Goal: Information Seeking & Learning: Check status

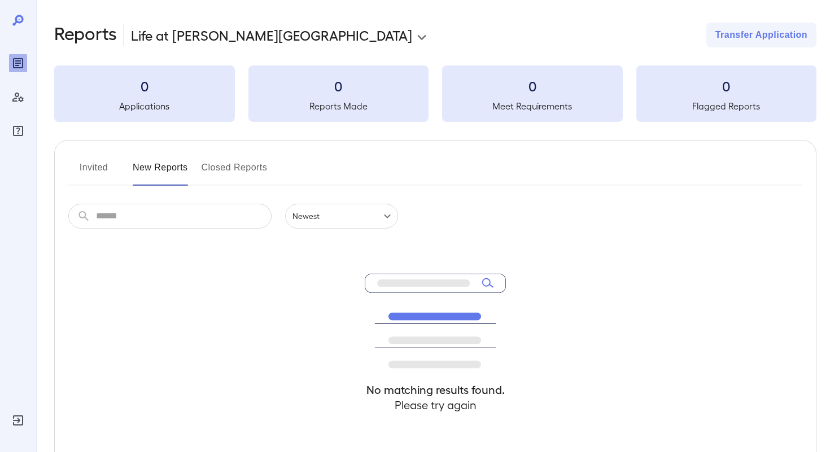
click at [122, 95] on div "0 Applications" at bounding box center [144, 93] width 181 height 56
click at [88, 171] on button "Invited" at bounding box center [93, 172] width 51 height 27
click at [148, 166] on button "New Reports" at bounding box center [160, 172] width 55 height 27
click at [230, 168] on button "Closed Reports" at bounding box center [234, 172] width 66 height 27
click at [159, 163] on button "New Reports" at bounding box center [160, 172] width 55 height 27
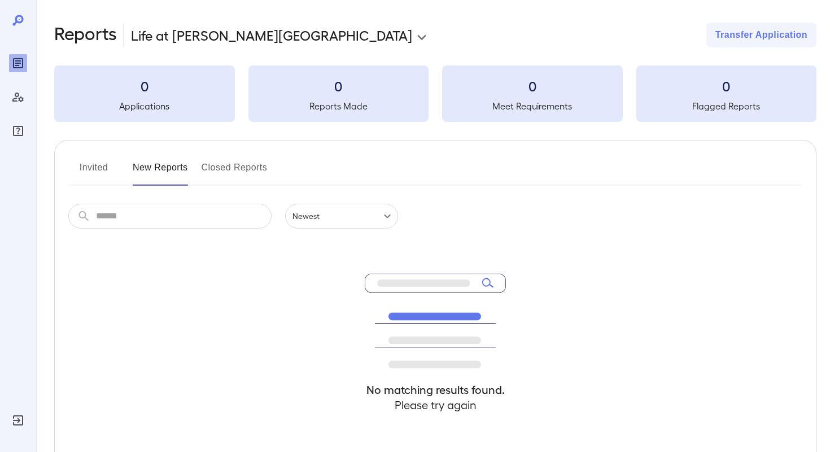
click at [94, 171] on button "Invited" at bounding box center [93, 172] width 51 height 27
click at [157, 165] on button "New Reports" at bounding box center [160, 172] width 55 height 27
click at [12, 25] on icon at bounding box center [18, 21] width 14 height 14
click at [19, 98] on icon "Manage Users" at bounding box center [17, 98] width 11 height 10
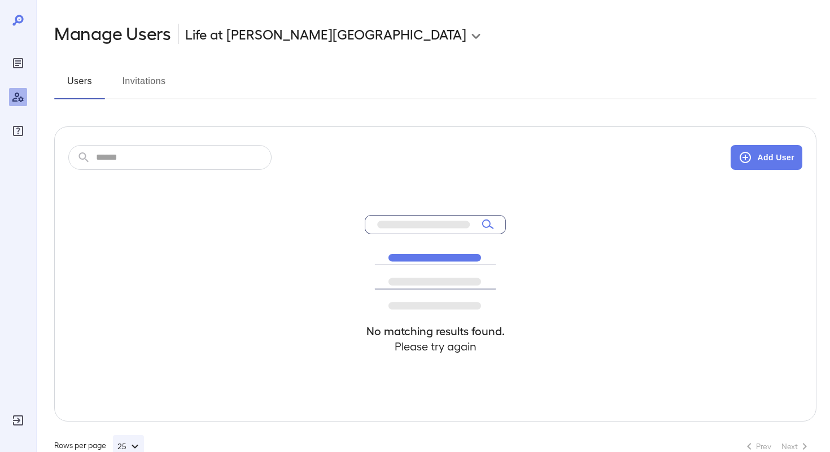
click at [121, 76] on button "Invitations" at bounding box center [144, 85] width 51 height 27
click at [81, 84] on button "Users" at bounding box center [79, 85] width 51 height 27
click at [19, 69] on icon "Reports" at bounding box center [18, 63] width 14 height 14
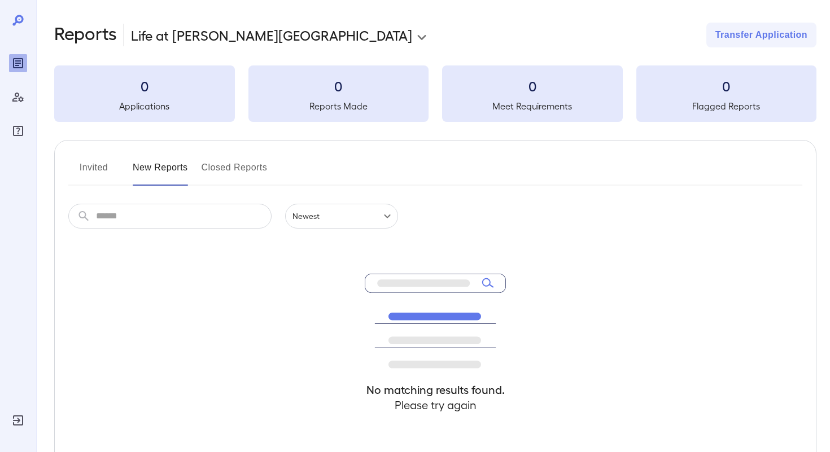
click at [92, 170] on button "Invited" at bounding box center [93, 172] width 51 height 27
click at [159, 173] on button "New Reports" at bounding box center [160, 172] width 55 height 27
click at [20, 20] on icon at bounding box center [18, 21] width 14 height 14
click at [17, 104] on div "Manage Users" at bounding box center [18, 97] width 18 height 18
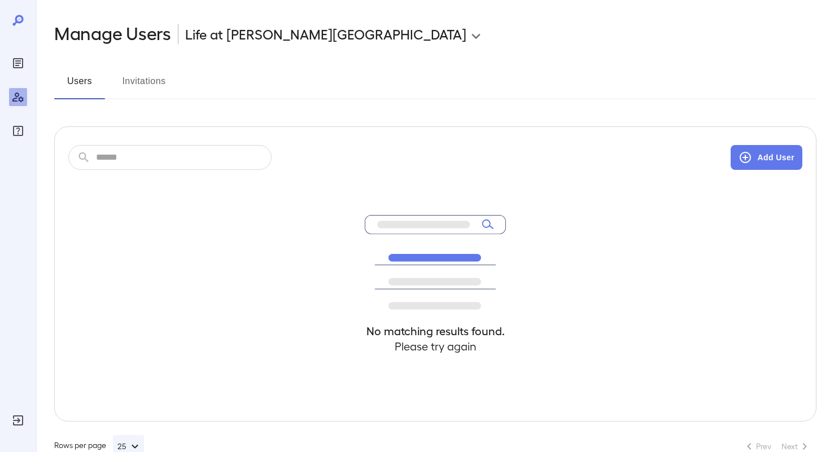
click at [143, 82] on button "Invitations" at bounding box center [144, 85] width 51 height 27
click at [16, 418] on icon "Log Out" at bounding box center [18, 421] width 14 height 14
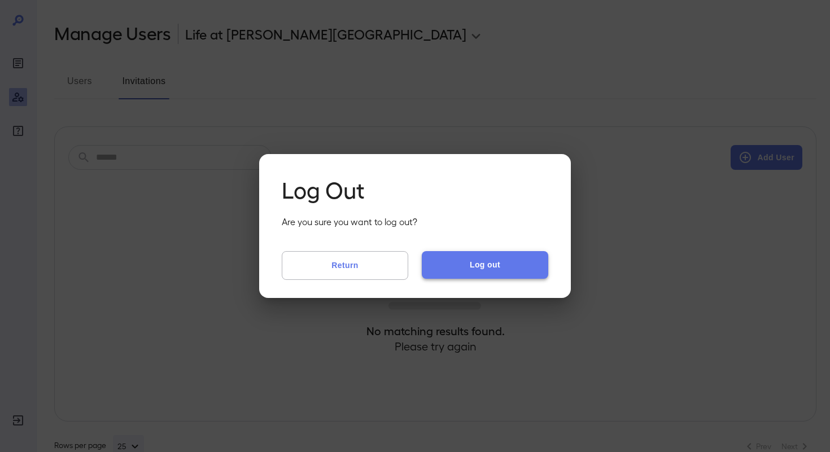
click at [475, 260] on button "Log out" at bounding box center [485, 264] width 126 height 27
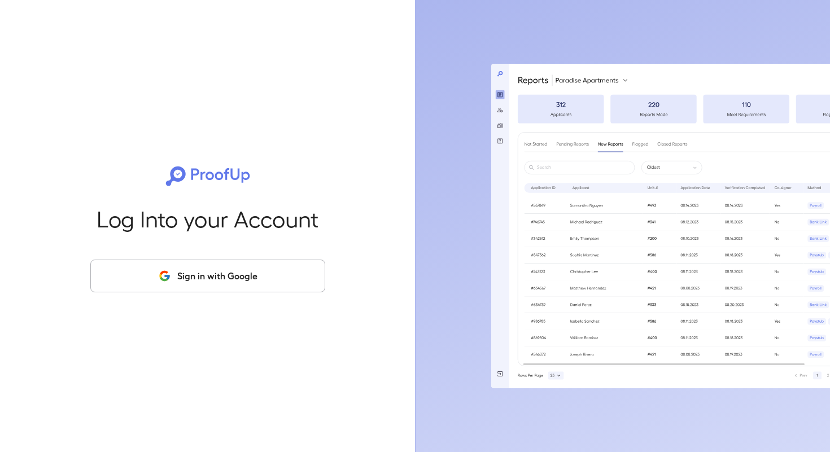
click at [256, 273] on button "Sign in with Google" at bounding box center [207, 276] width 235 height 33
click at [153, 274] on button "Sign in with Google" at bounding box center [207, 276] width 235 height 33
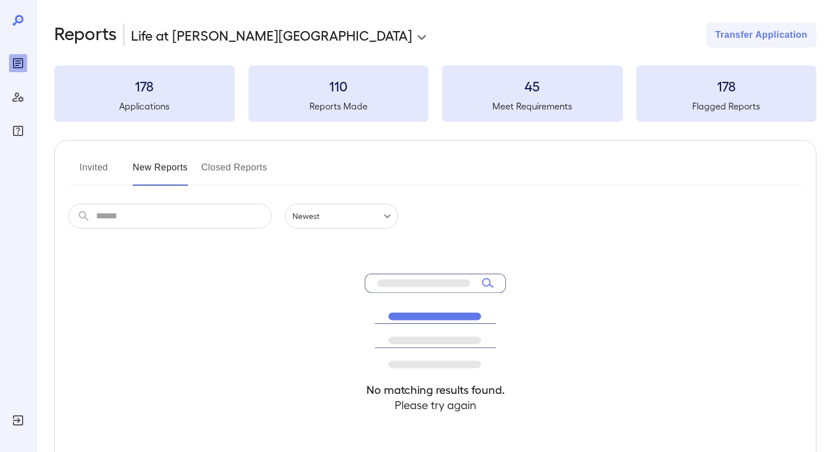
click at [194, 277] on div "No matching results found. Please try again" at bounding box center [435, 354] width 734 height 251
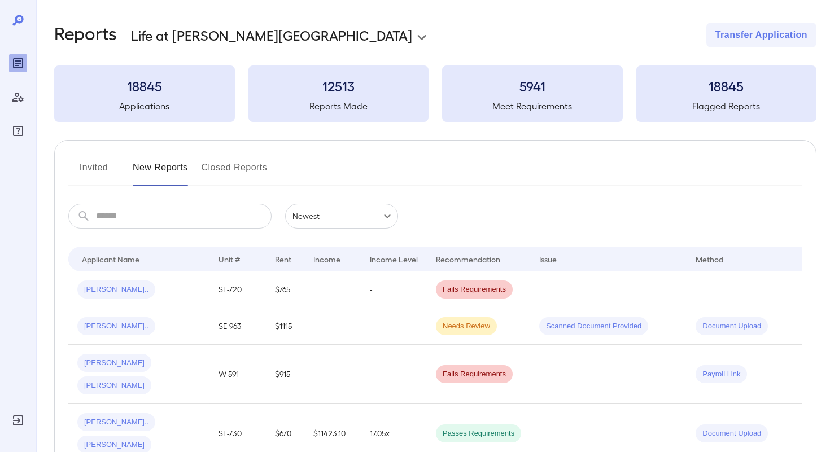
click at [228, 172] on button "Closed Reports" at bounding box center [234, 172] width 66 height 27
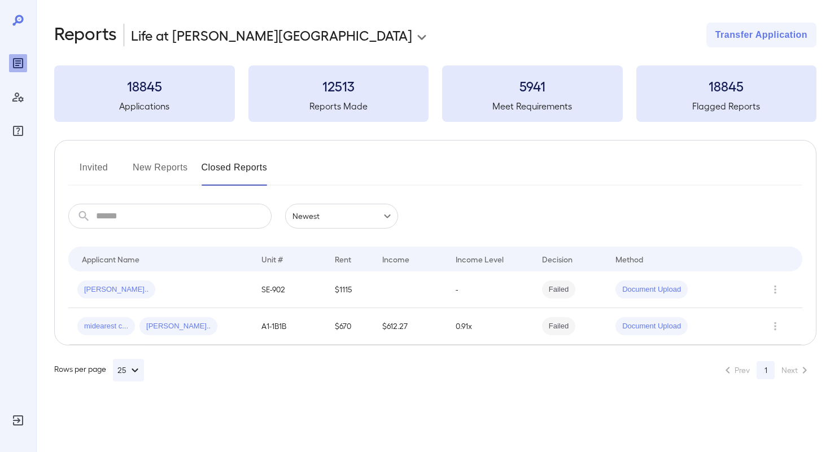
click at [102, 169] on button "Invited" at bounding box center [93, 172] width 51 height 27
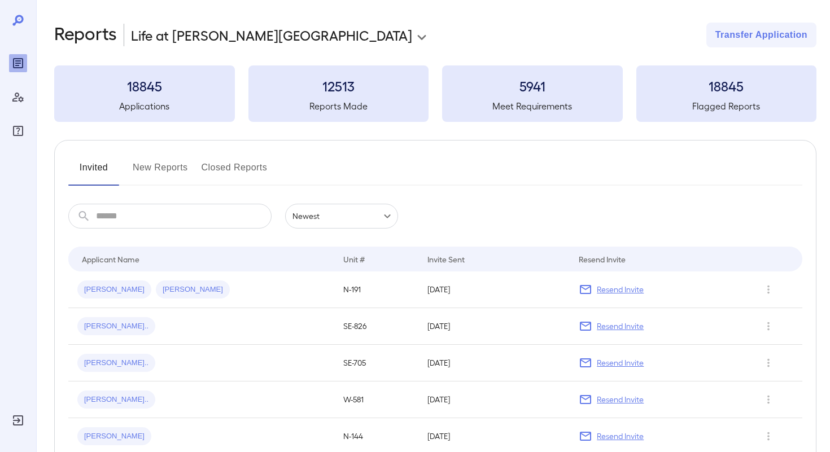
click at [169, 170] on button "New Reports" at bounding box center [160, 172] width 55 height 27
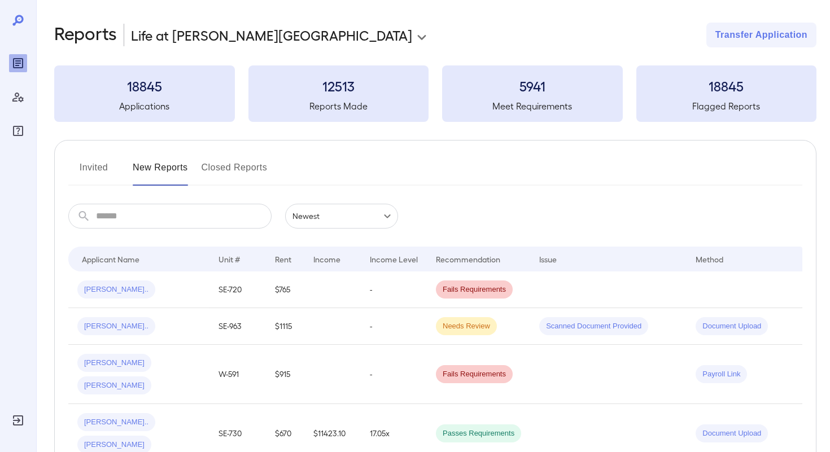
click at [162, 214] on input "text" at bounding box center [184, 216] width 176 height 25
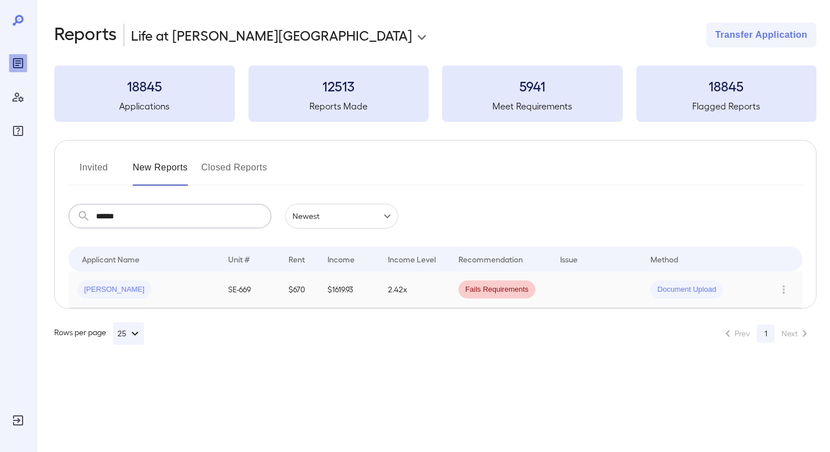
type input "******"
click at [107, 285] on span "[PERSON_NAME]" at bounding box center [114, 289] width 74 height 11
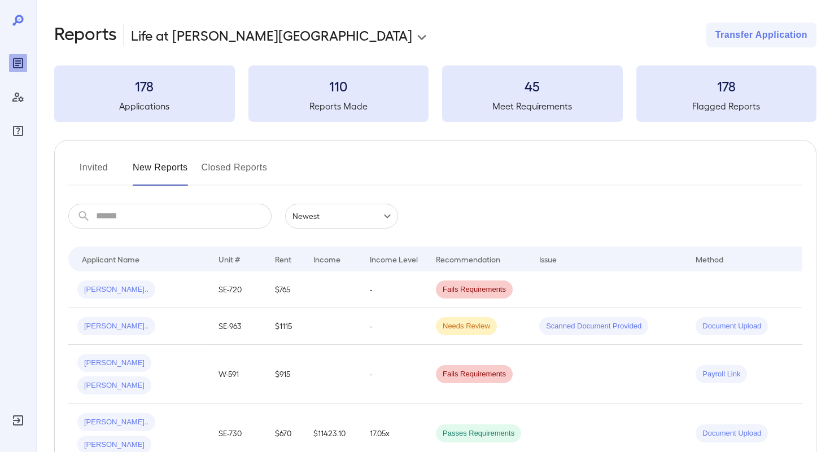
click at [84, 174] on button "Invited" at bounding box center [93, 172] width 51 height 27
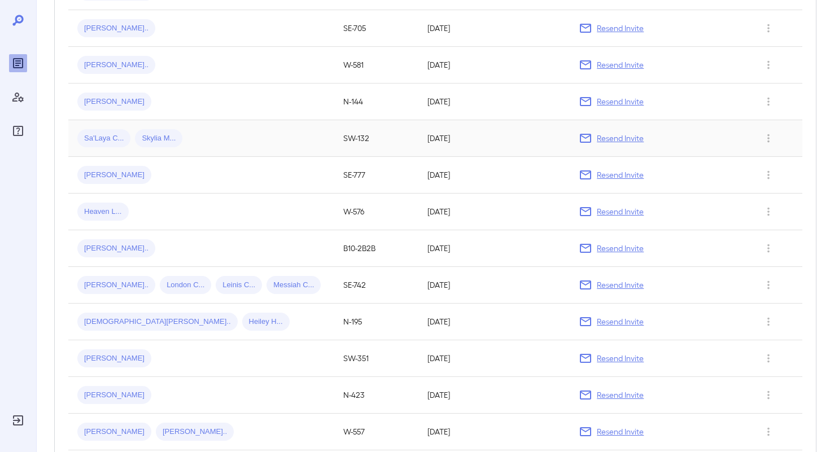
scroll to position [336, 0]
